Goal: Task Accomplishment & Management: Use online tool/utility

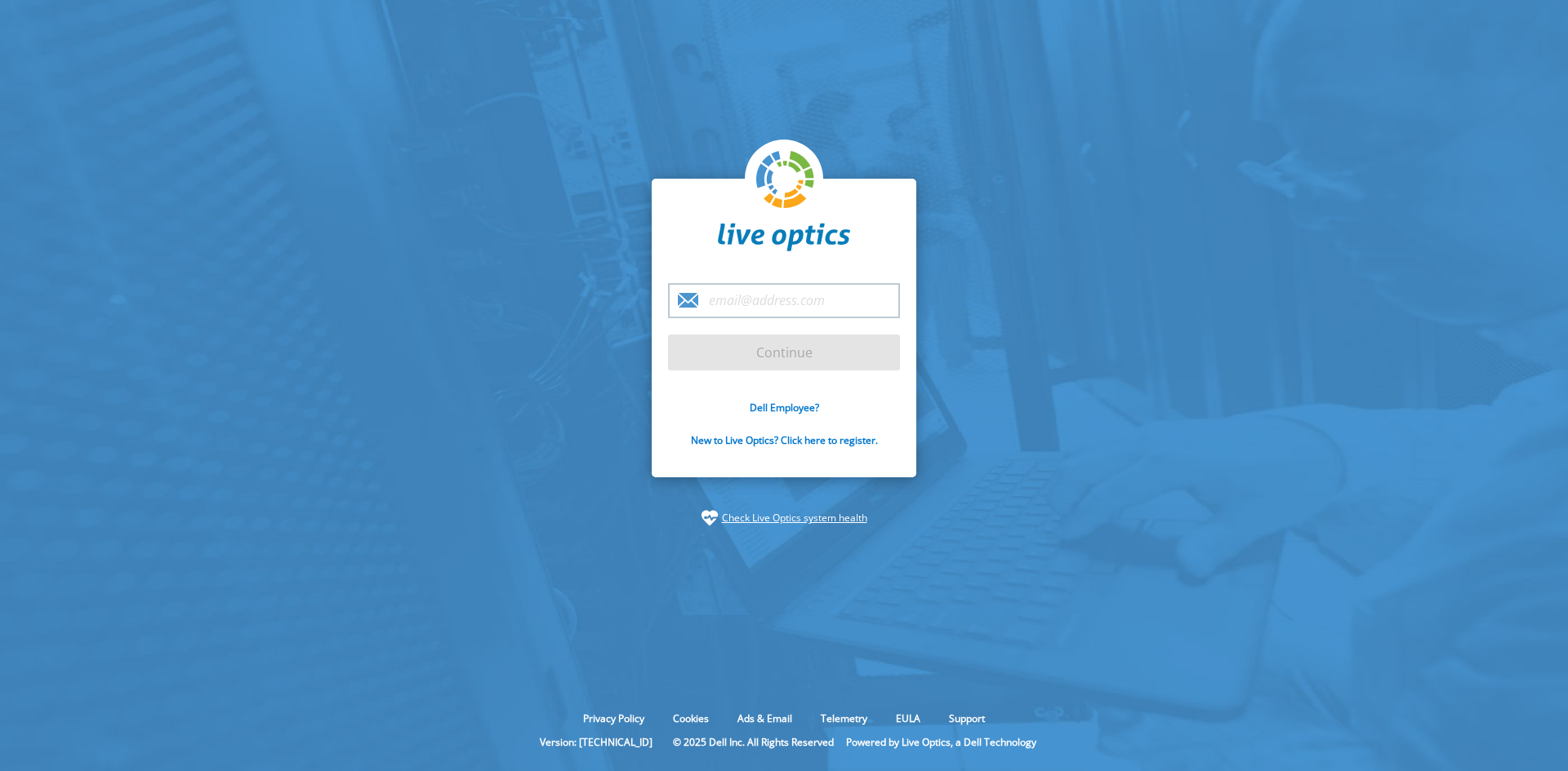
click at [730, 307] on input "email" at bounding box center [784, 301] width 232 height 35
click at [638, 428] on section "Continue Dell Employee? New to Live Optics? Click here to register. Check Live …" at bounding box center [784, 352] width 1568 height 705
click at [765, 298] on input "email" at bounding box center [784, 301] width 232 height 35
type input "a"
type input "[PERSON_NAME][EMAIL_ADDRESS][PERSON_NAME][DOMAIN_NAME]"
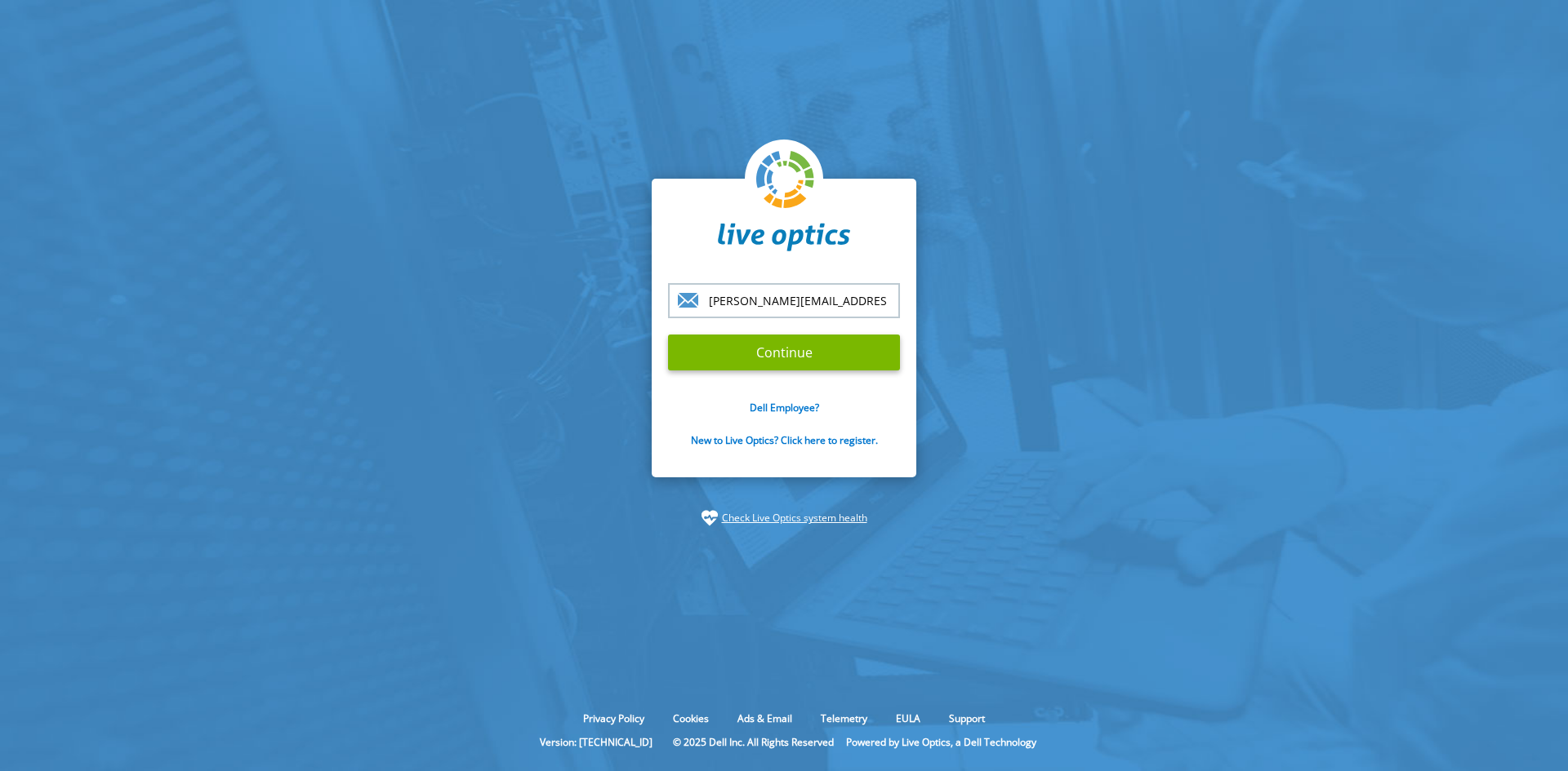
click at [668, 335] on input "Continue" at bounding box center [784, 352] width 232 height 36
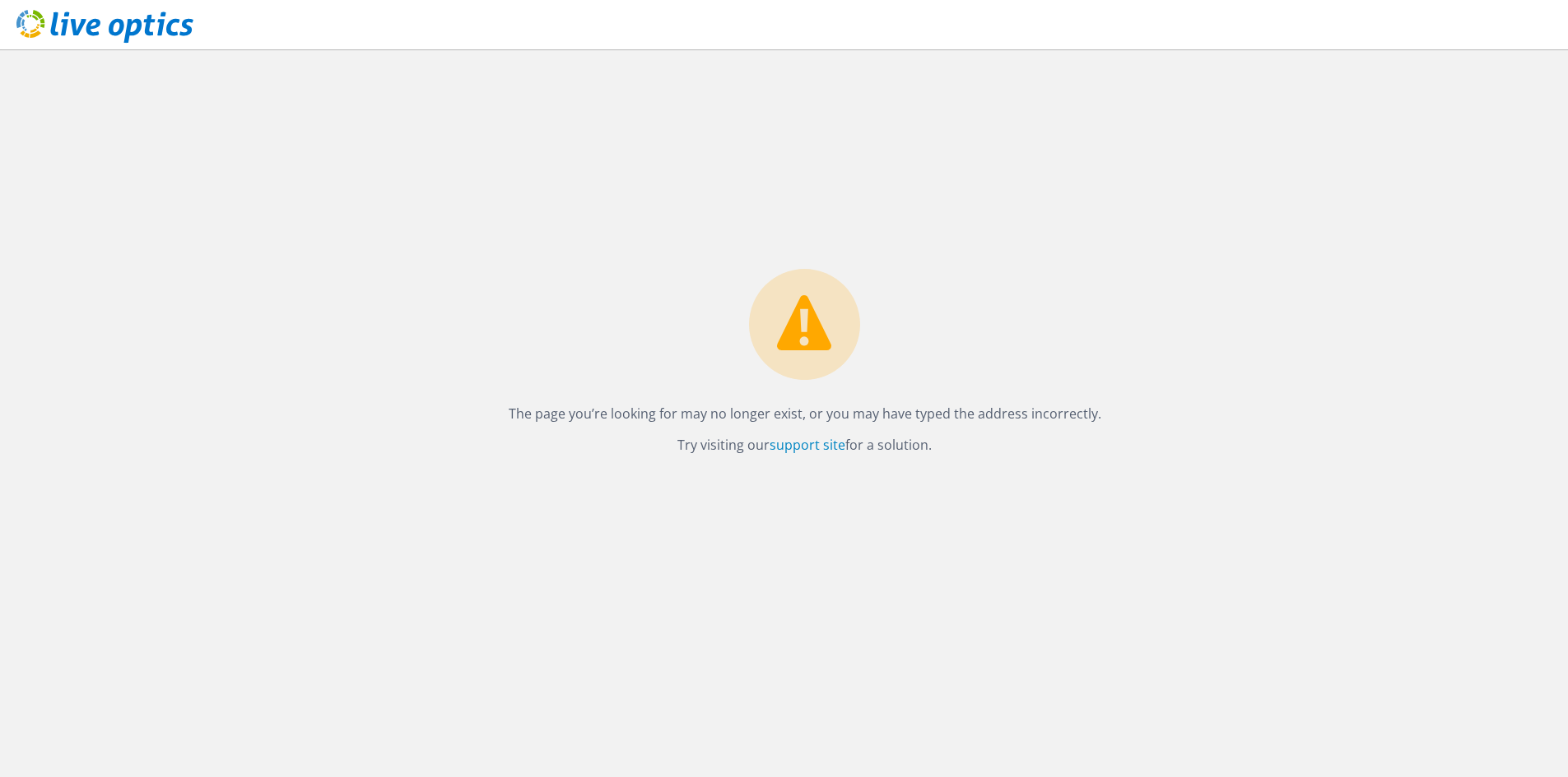
click at [725, 404] on p "The page you’re looking for may no longer exist, or you may have typed the addr…" at bounding box center [805, 414] width 592 height 23
drag, startPoint x: 1005, startPoint y: 452, endPoint x: 540, endPoint y: 416, distance: 466.4
click at [540, 416] on div "The page you’re looking for may no longer exist, or you may have typed the addr…" at bounding box center [805, 367] width 625 height 196
click at [571, 542] on div "The page you’re looking for may no longer exist, or you may have typed the addr…" at bounding box center [805, 413] width 1527 height 728
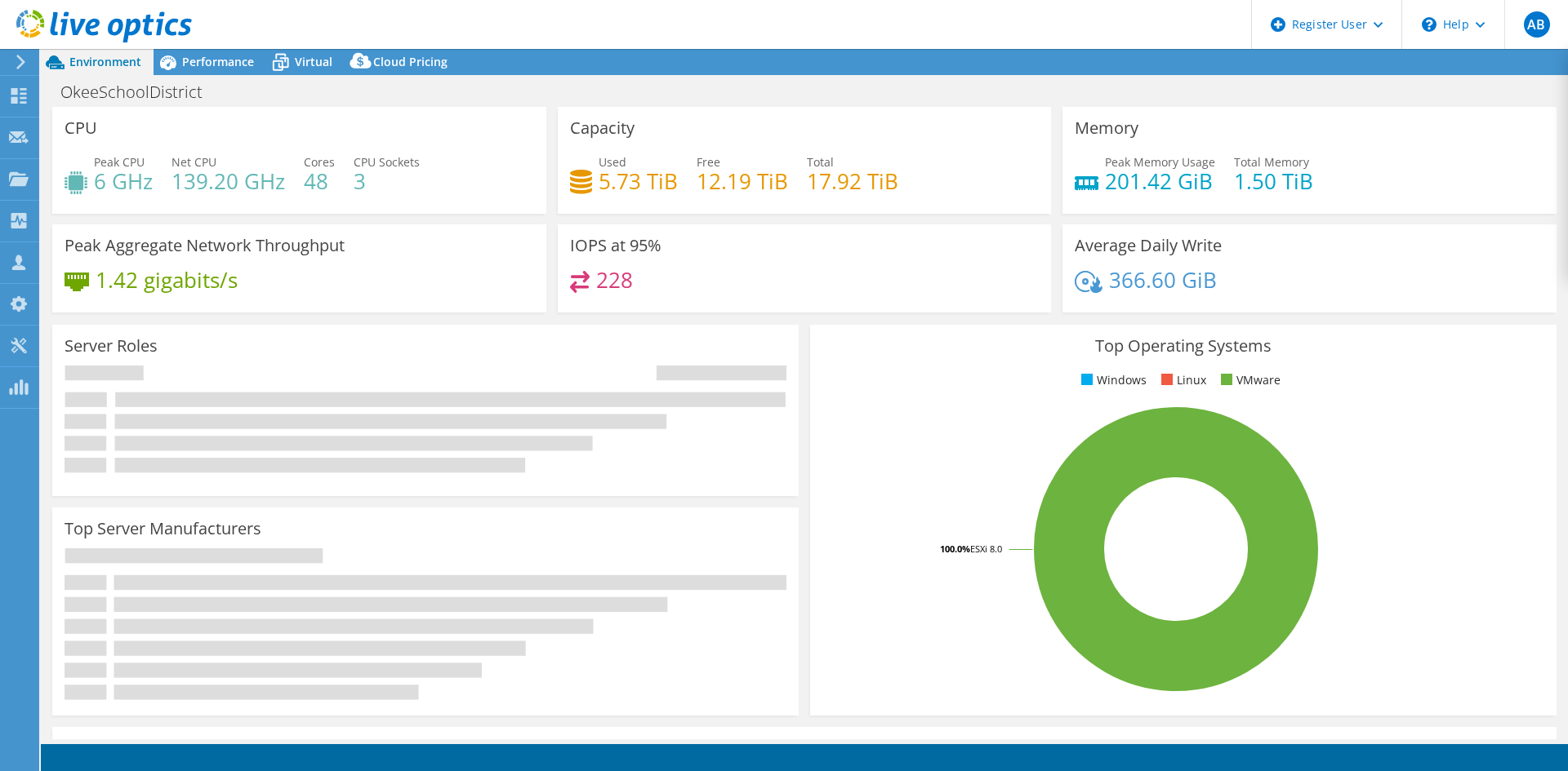
select select "USD"
